Goal: Task Accomplishment & Management: Use online tool/utility

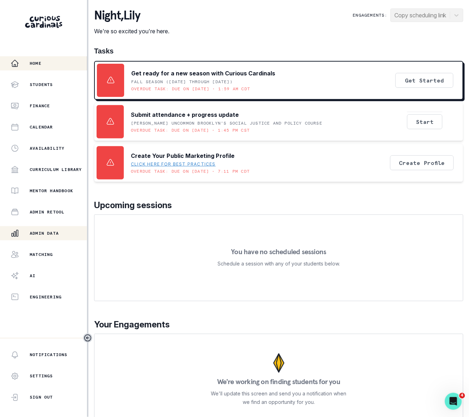
click at [53, 231] on p "Admin Data" at bounding box center [44, 233] width 29 height 6
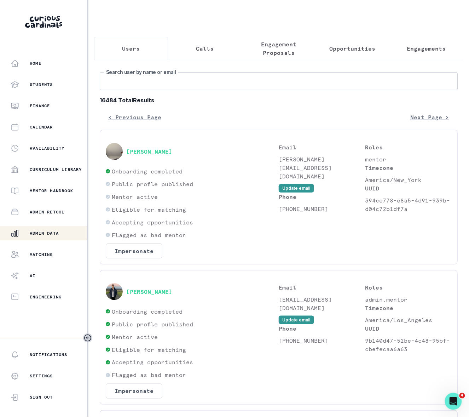
click at [127, 86] on input "Search user by name or email" at bounding box center [279, 82] width 358 height 18
paste input "[PERSON_NAME]"
type input "[PERSON_NAME]"
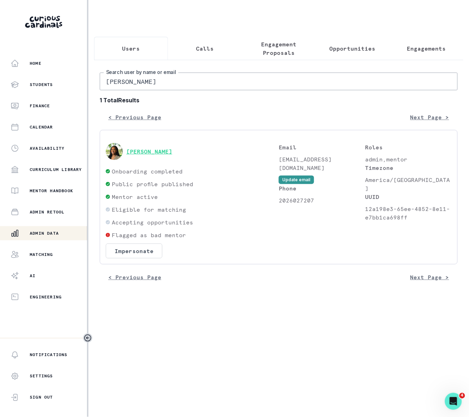
click at [158, 155] on button "[PERSON_NAME]" at bounding box center [149, 151] width 46 height 7
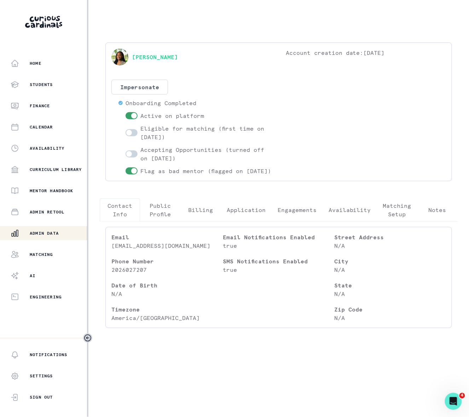
click at [295, 214] on p "Engagements" at bounding box center [297, 209] width 39 height 8
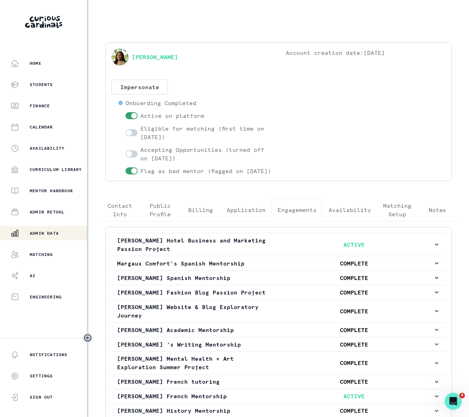
click at [55, 232] on p "Admin Data" at bounding box center [44, 233] width 29 height 6
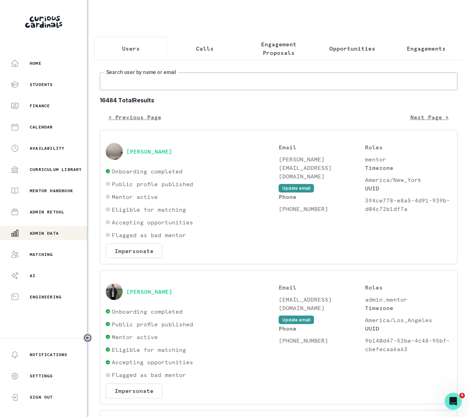
click at [117, 86] on input "Search user by name or email" at bounding box center [279, 82] width 358 height 18
type input "mango [PERSON_NAME]"
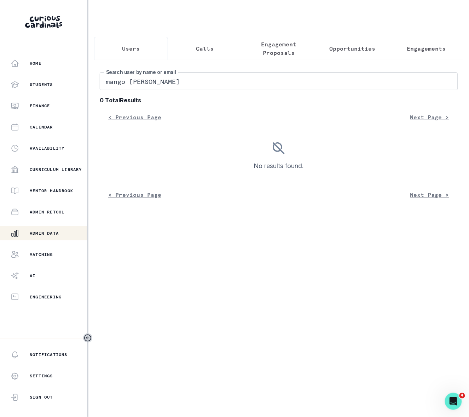
click at [125, 88] on input "mango [PERSON_NAME]" at bounding box center [279, 82] width 358 height 18
type input "[PERSON_NAME]"
click at [120, 88] on input "[PERSON_NAME]" at bounding box center [279, 82] width 358 height 18
type input "[PERSON_NAME]"
click at [171, 89] on input "[PERSON_NAME]" at bounding box center [279, 82] width 358 height 18
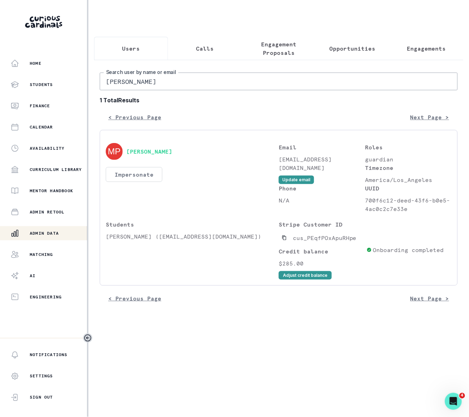
click at [136, 180] on button "Impersonate" at bounding box center [134, 174] width 57 height 15
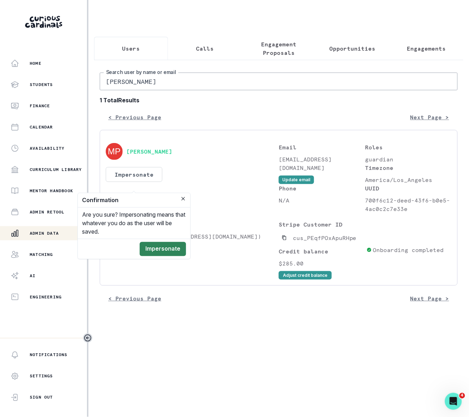
click at [156, 248] on button "Impersonate" at bounding box center [163, 249] width 46 height 14
